Goal: Transaction & Acquisition: Book appointment/travel/reservation

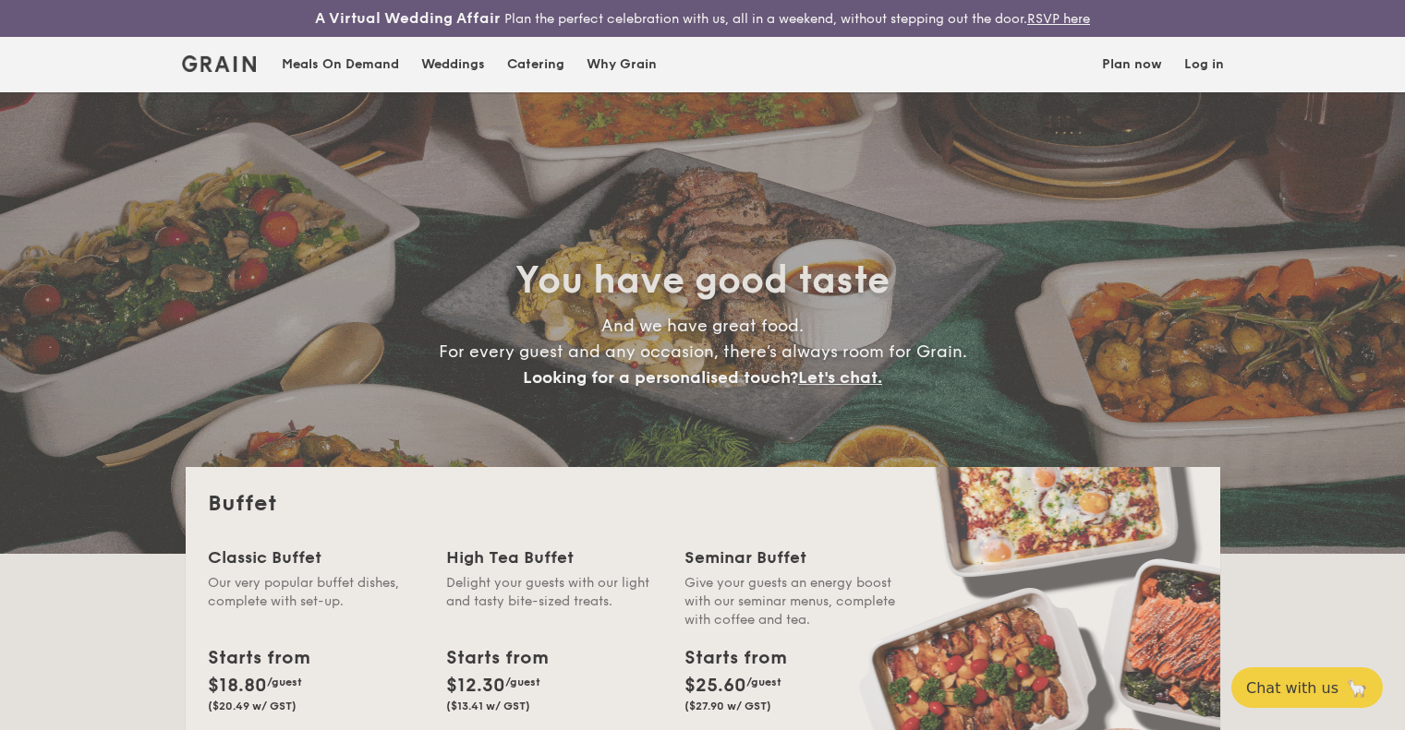
select select
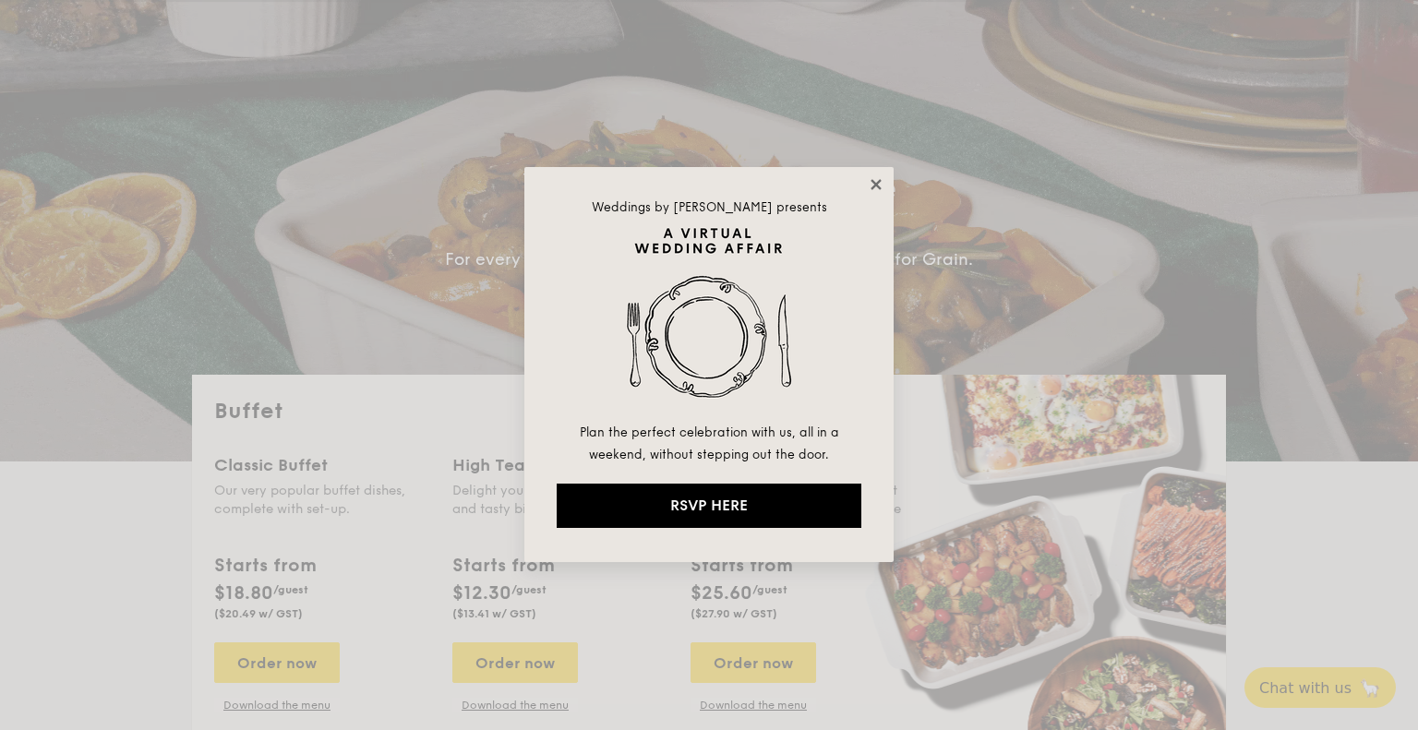
click at [880, 185] on icon at bounding box center [876, 184] width 17 height 17
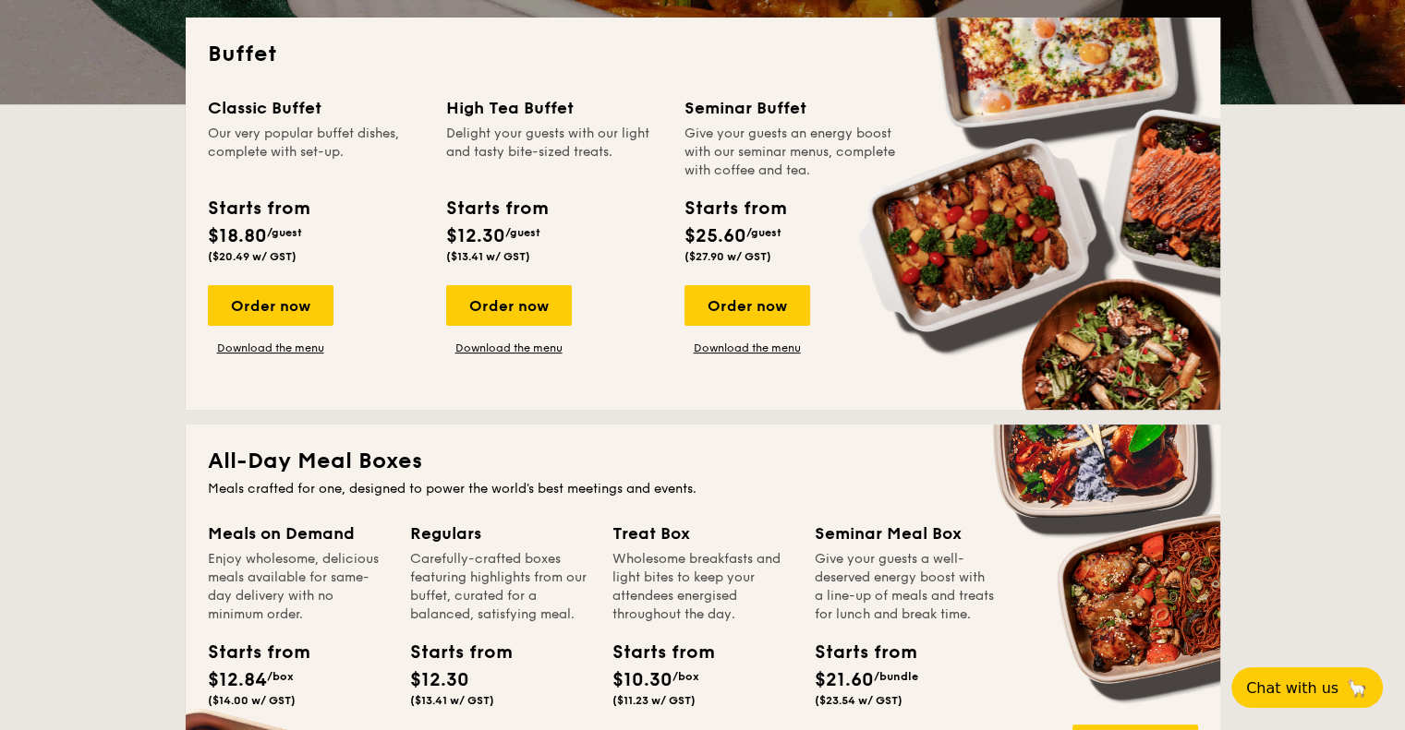
scroll to position [462, 0]
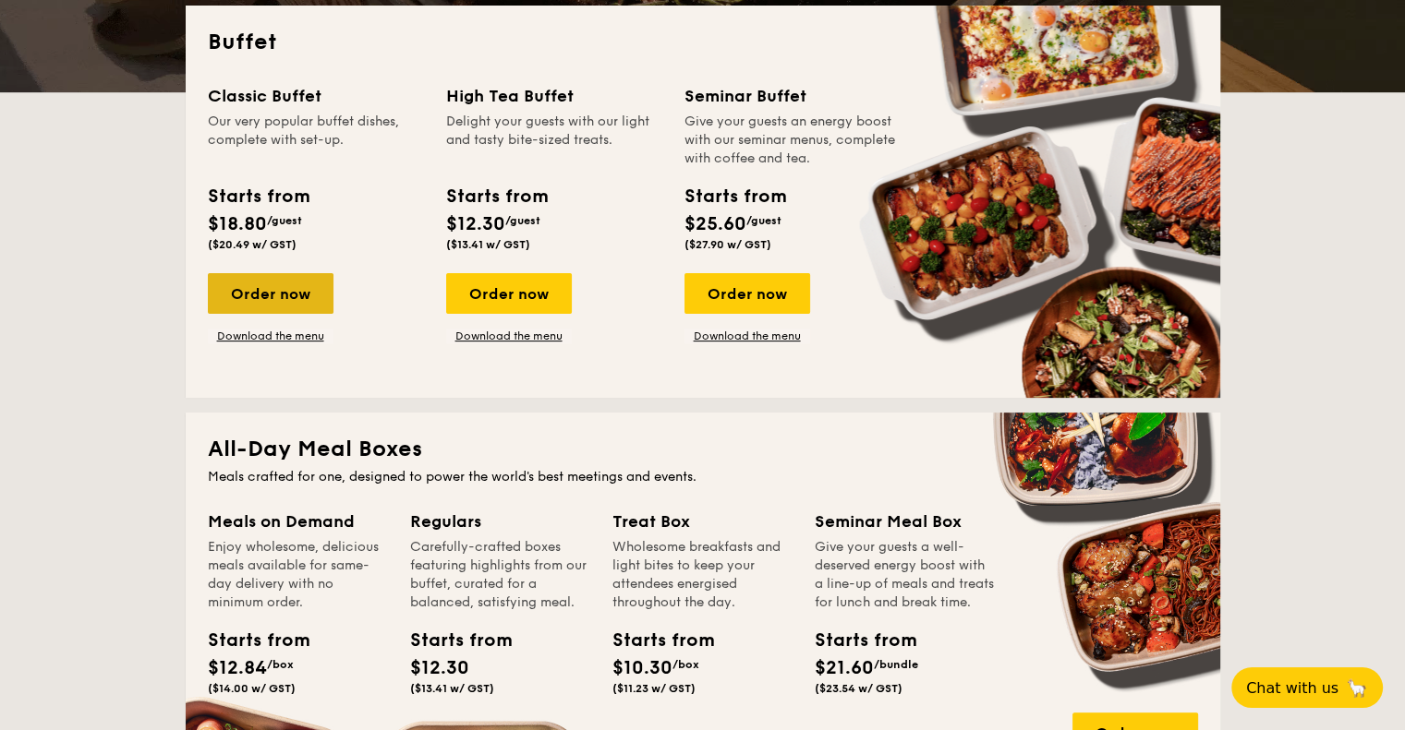
click at [303, 288] on div "Order now" at bounding box center [271, 293] width 126 height 41
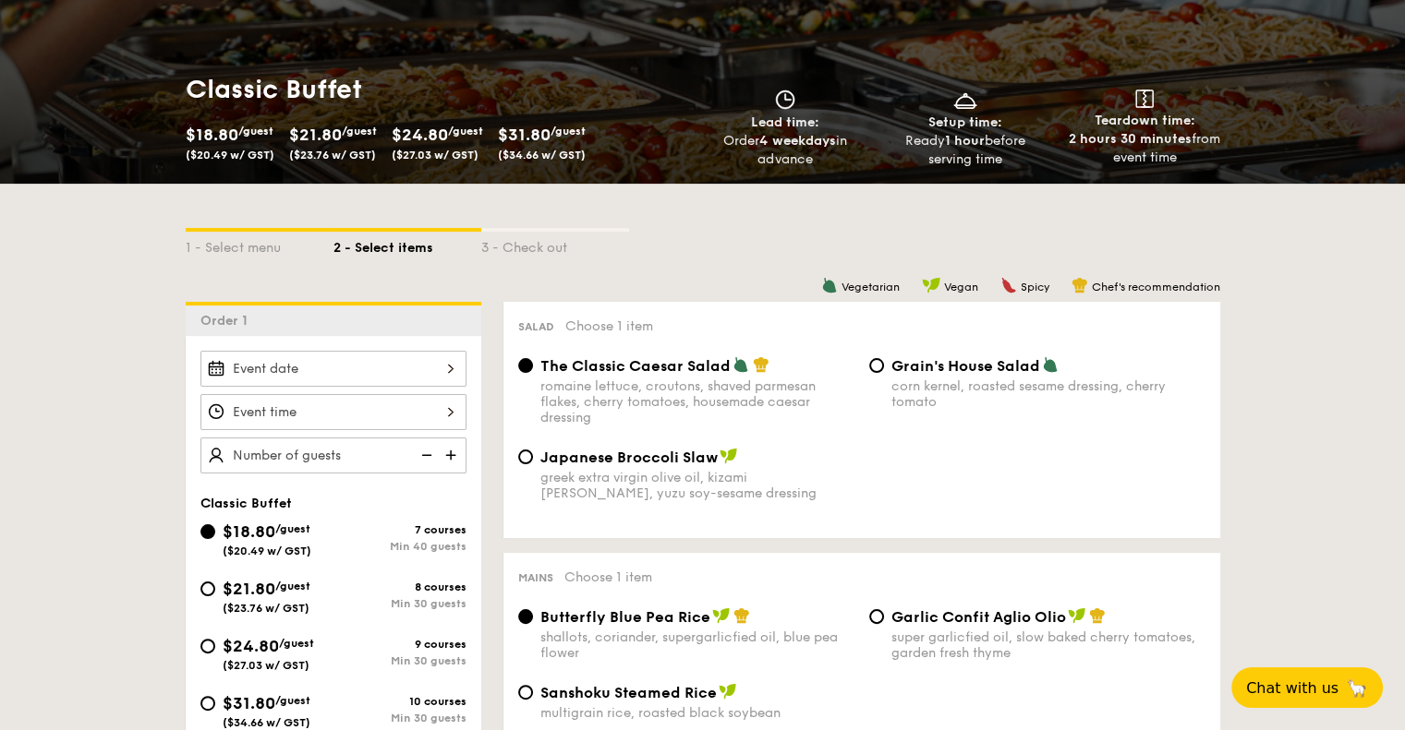
scroll to position [369, 0]
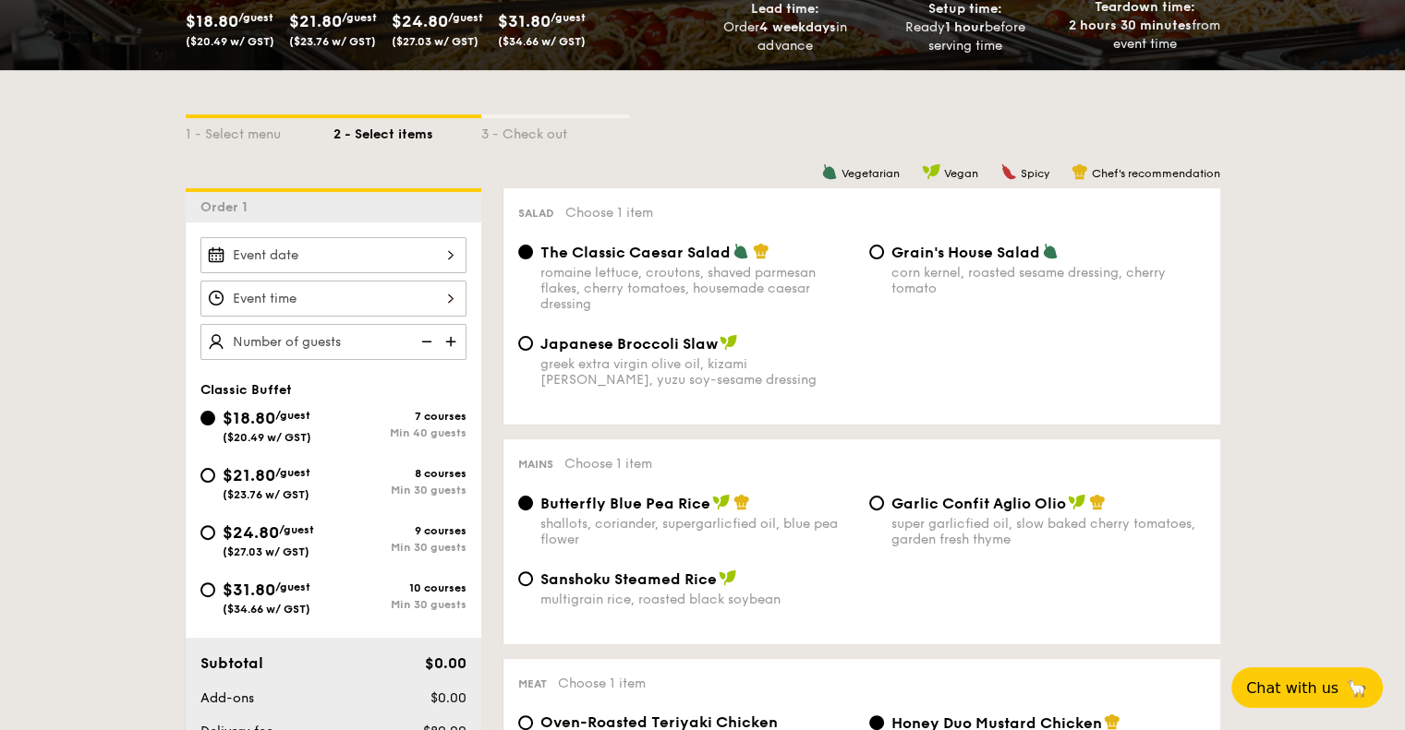
click at [373, 263] on div at bounding box center [333, 255] width 266 height 36
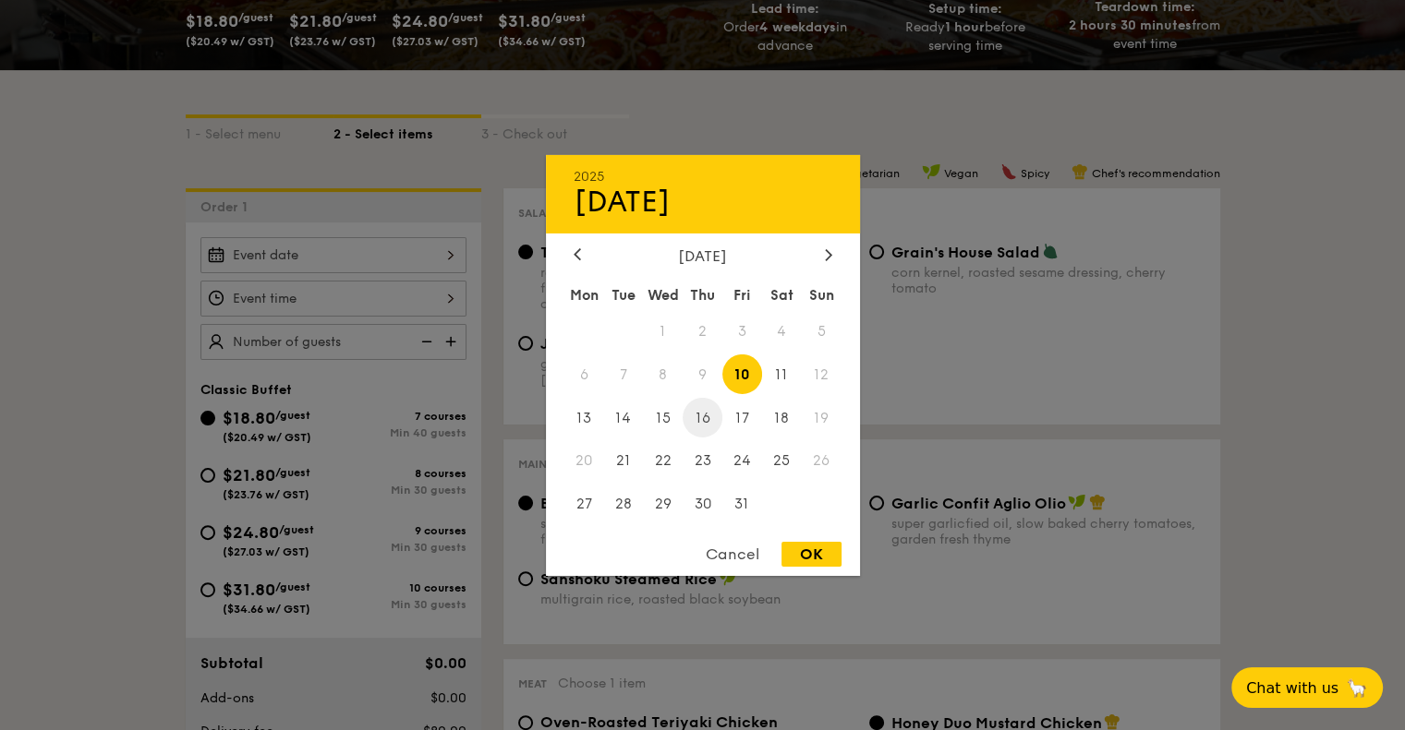
click at [703, 416] on span "16" at bounding box center [702, 418] width 40 height 40
click at [827, 564] on div "OK" at bounding box center [811, 554] width 60 height 25
type input "[DATE]"
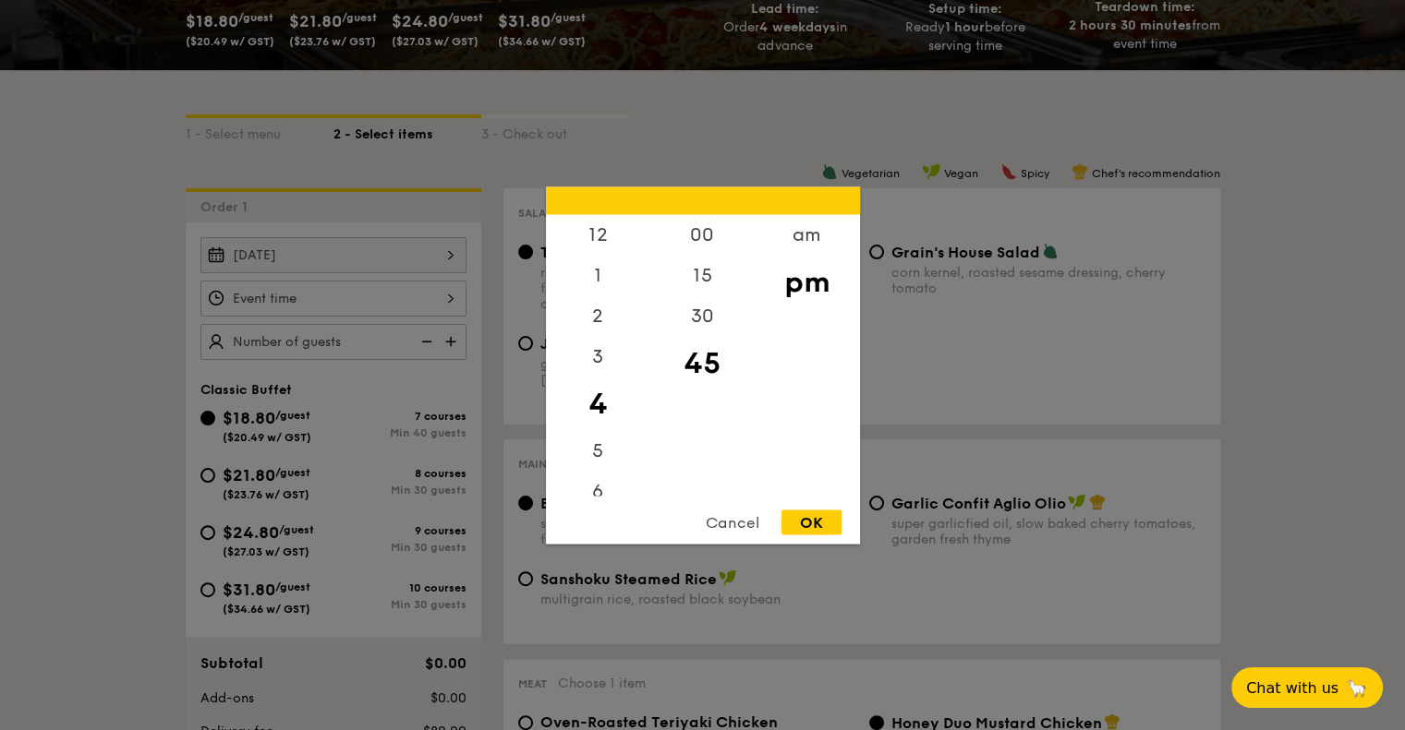
click at [451, 298] on div "12 1 2 3 4 5 6 7 8 9 10 11 00 15 30 45 am pm Cancel OK" at bounding box center [333, 299] width 266 height 36
drag, startPoint x: 598, startPoint y: 314, endPoint x: 597, endPoint y: 375, distance: 61.0
click at [597, 375] on div "12 1 2 3 4 5 6 7 8 9 10 11" at bounding box center [598, 355] width 104 height 282
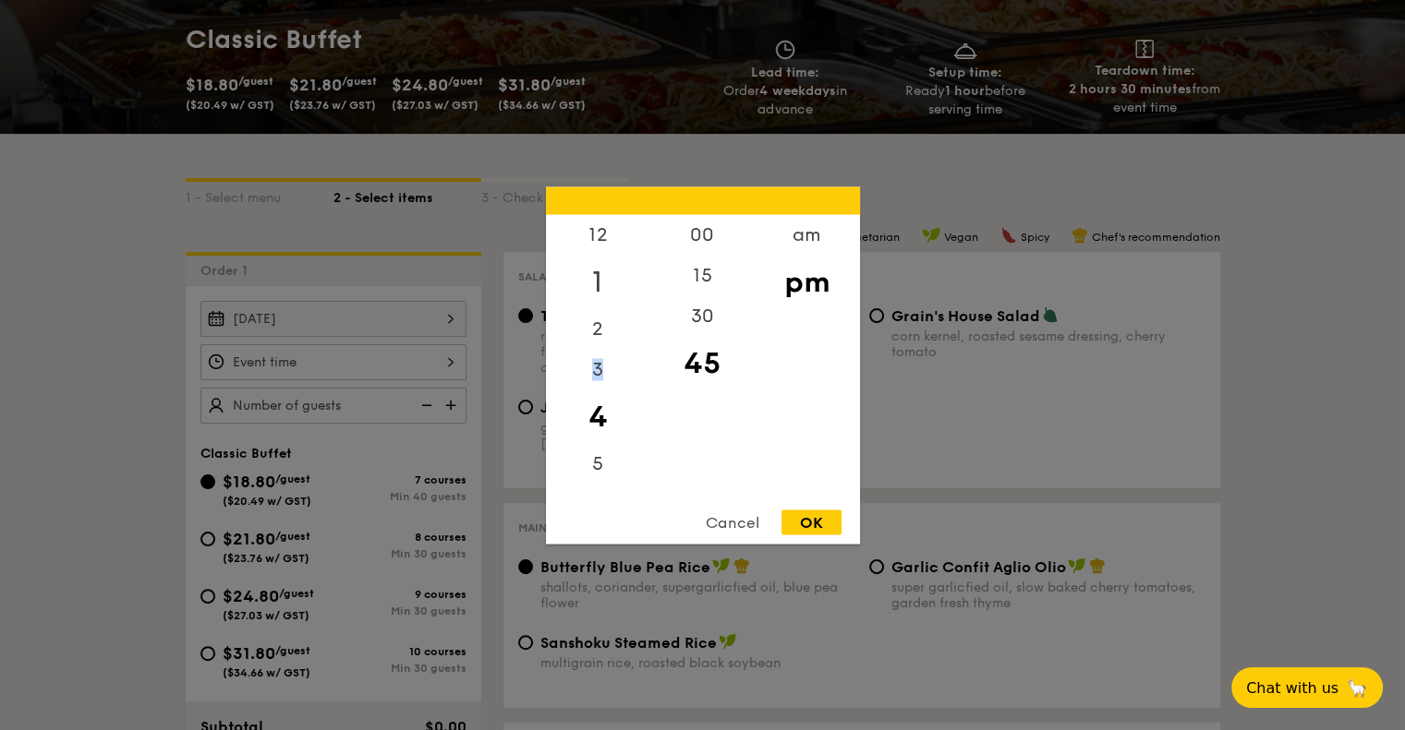
scroll to position [92, 0]
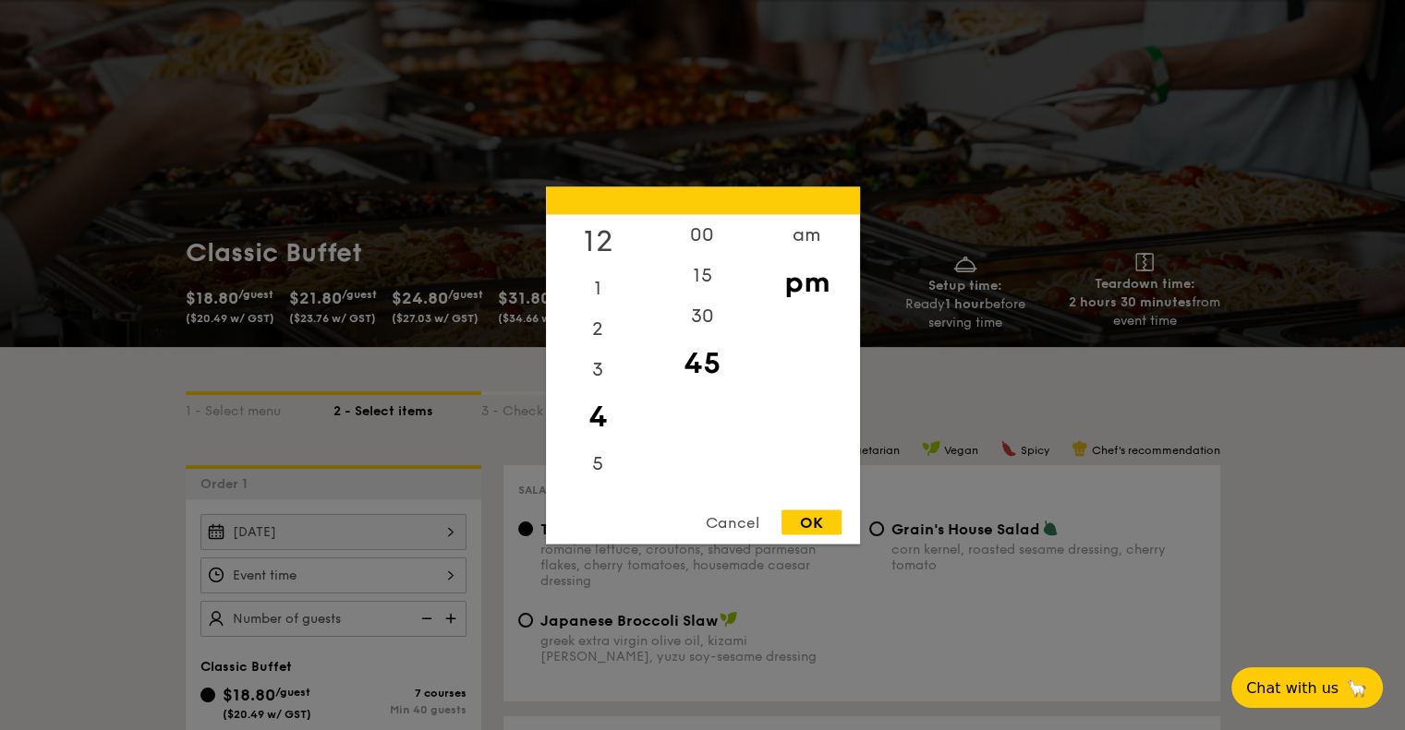
click at [595, 233] on div "12" at bounding box center [598, 241] width 104 height 54
click at [705, 239] on div "00" at bounding box center [702, 241] width 104 height 54
click at [791, 520] on div "OK" at bounding box center [811, 522] width 60 height 25
type input "12:00PM"
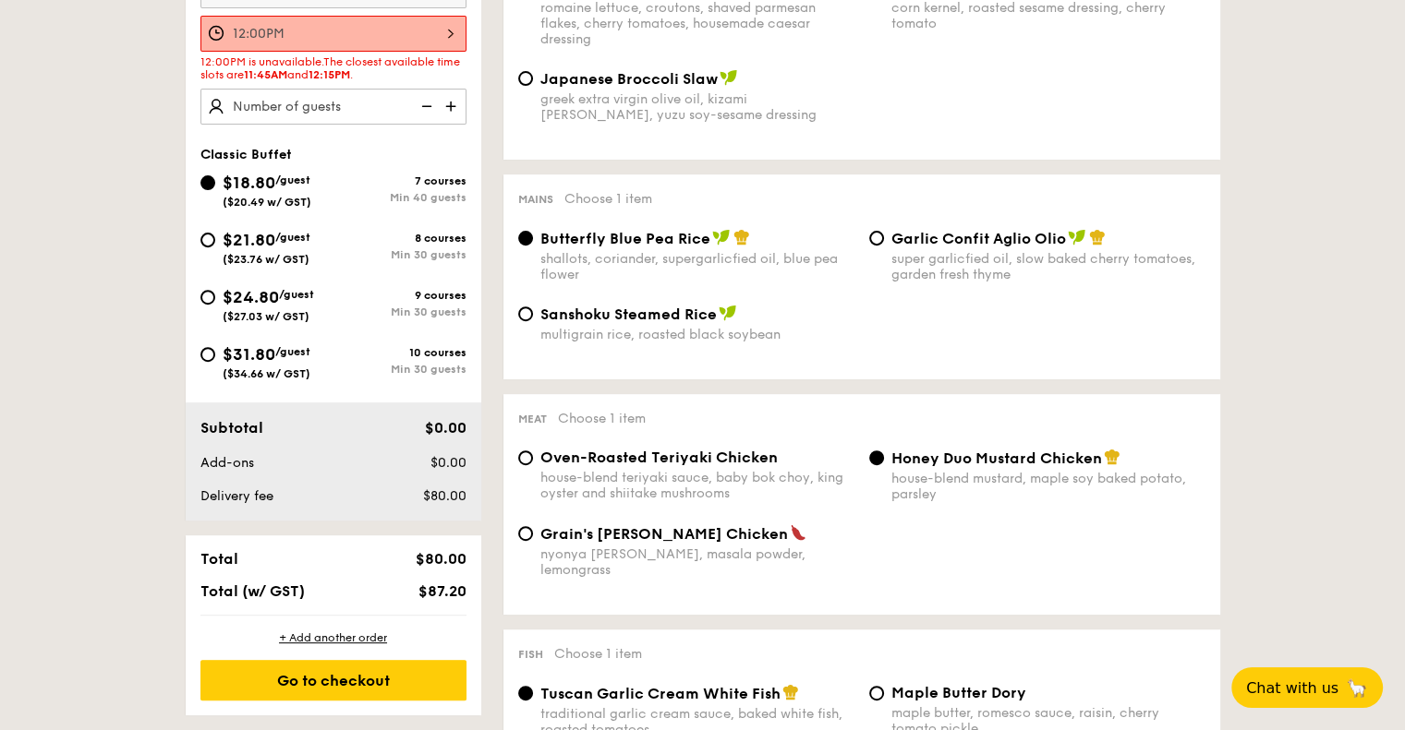
scroll to position [739, 0]
